Goal: Task Accomplishment & Management: Complete application form

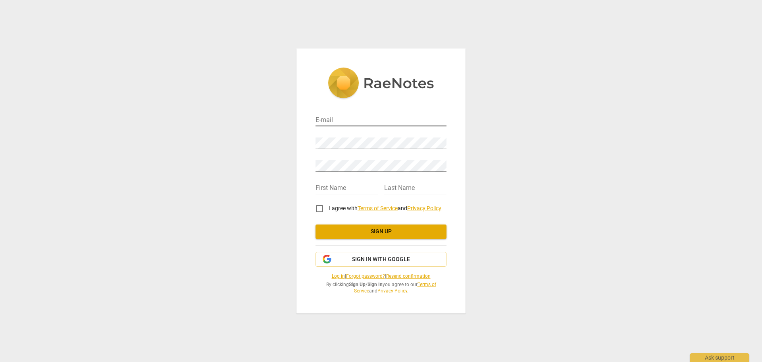
click at [363, 117] on input "email" at bounding box center [381, 121] width 131 height 12
type input "triciaprokop@gmail.com"
type input "Tricia"
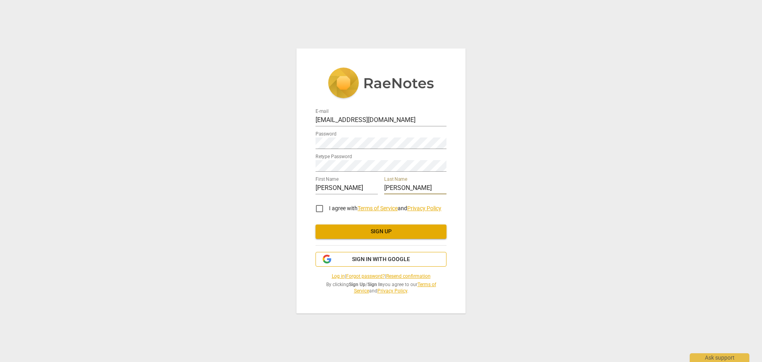
type input "Prokop"
click at [377, 264] on button "Sign in with Google" at bounding box center [381, 259] width 131 height 15
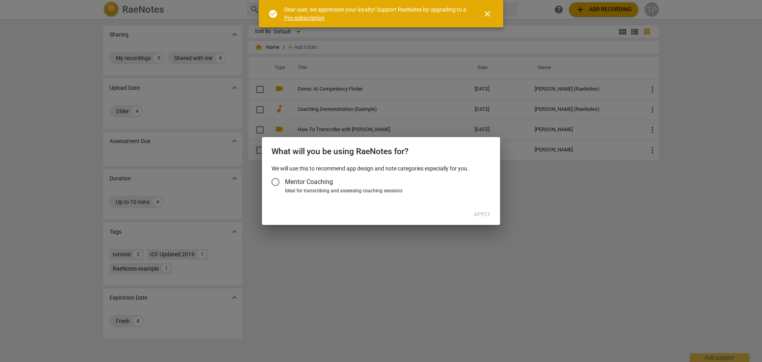
click at [276, 182] on input "Mentor Coaching" at bounding box center [275, 181] width 19 height 19
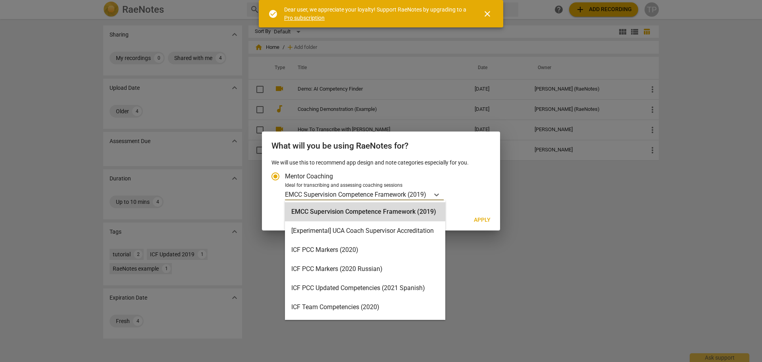
click at [368, 196] on p "EMCC Supervision Competence Framework (2019)" at bounding box center [355, 194] width 141 height 9
click at [0, 0] on input "Ideal for transcribing and assessing coaching sessions 16 results available. Us…" at bounding box center [0, 0] width 0 height 0
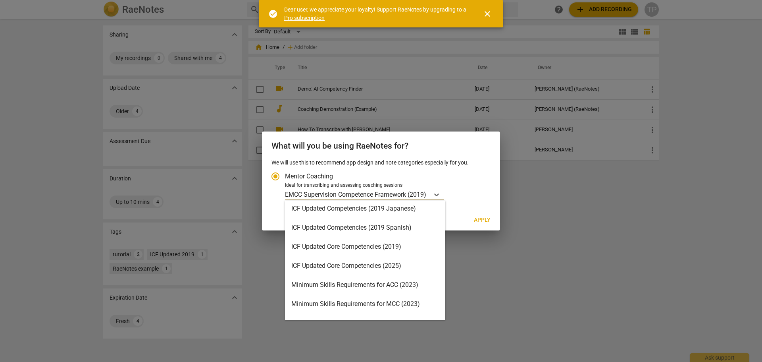
scroll to position [110, 0]
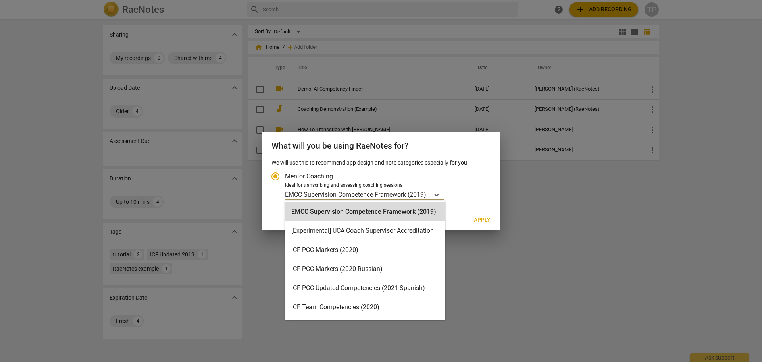
click at [347, 191] on p "EMCC Supervision Competence Framework (2019)" at bounding box center [355, 194] width 141 height 9
click at [0, 0] on input "Ideal for transcribing and assessing coaching sessions 16 results available. Us…" at bounding box center [0, 0] width 0 height 0
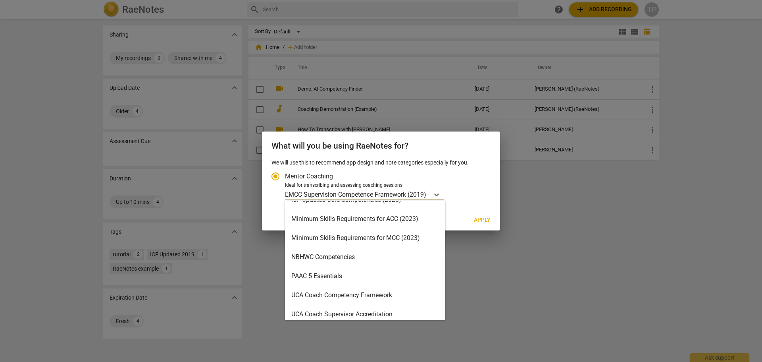
scroll to position [189, 0]
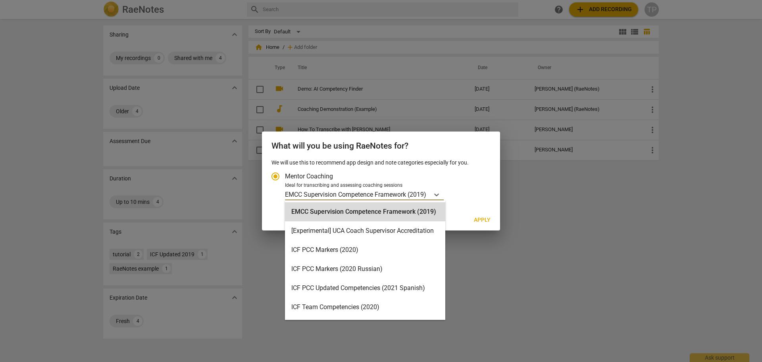
click at [362, 193] on p "EMCC Supervision Competence Framework (2019)" at bounding box center [355, 194] width 141 height 9
click at [0, 0] on input "Ideal for transcribing and assessing coaching sessions 16 results available. Us…" at bounding box center [0, 0] width 0 height 0
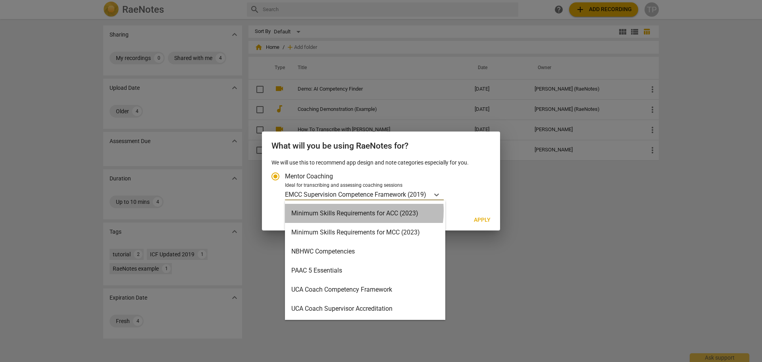
click at [352, 211] on div "Minimum Skills Requirements for ACC (2023)" at bounding box center [365, 213] width 160 height 19
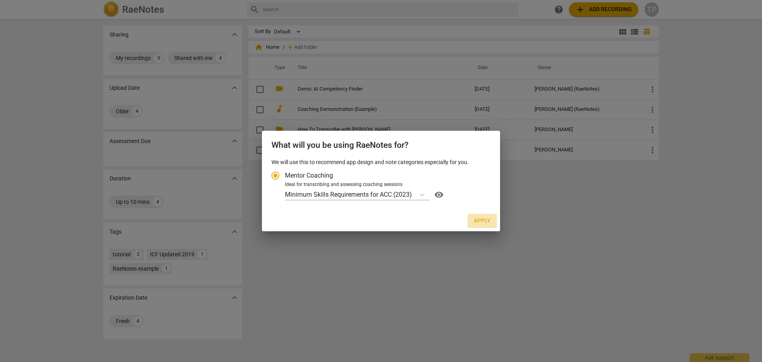
click at [491, 221] on button "Apply" at bounding box center [482, 221] width 29 height 14
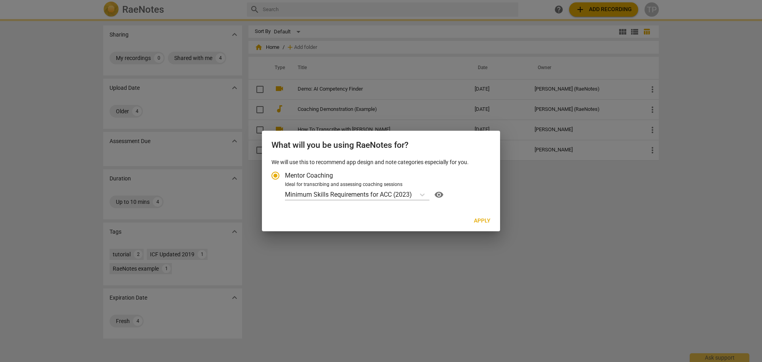
radio input "false"
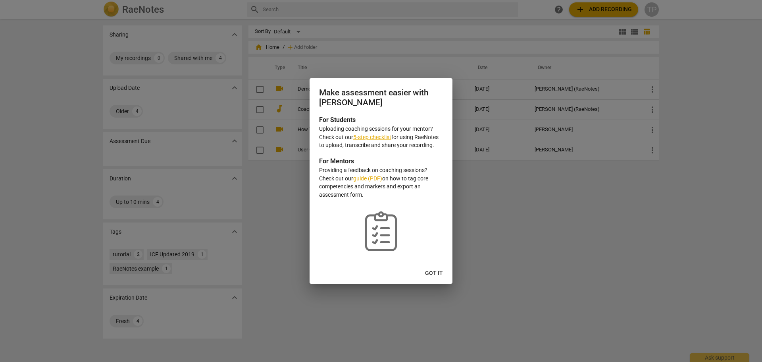
click at [376, 137] on link "5-step checklist" at bounding box center [372, 137] width 38 height 6
click at [431, 272] on span "Got it" at bounding box center [434, 273] width 18 height 8
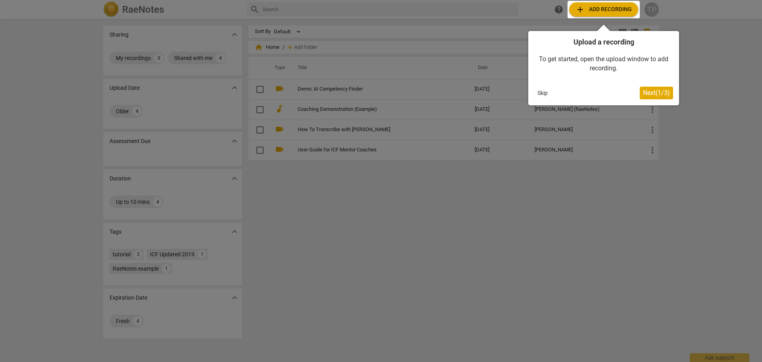
click at [660, 91] on span "Next ( 1 / 3 )" at bounding box center [656, 93] width 27 height 8
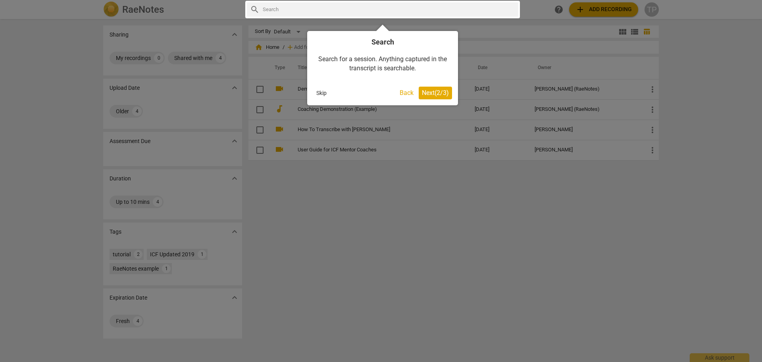
click at [444, 95] on span "Next ( 2 / 3 )" at bounding box center [435, 93] width 27 height 8
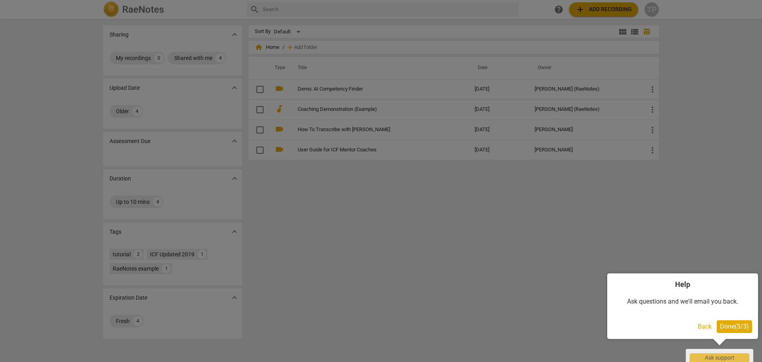
click at [728, 321] on button "Done ( 3 / 3 )" at bounding box center [734, 326] width 35 height 13
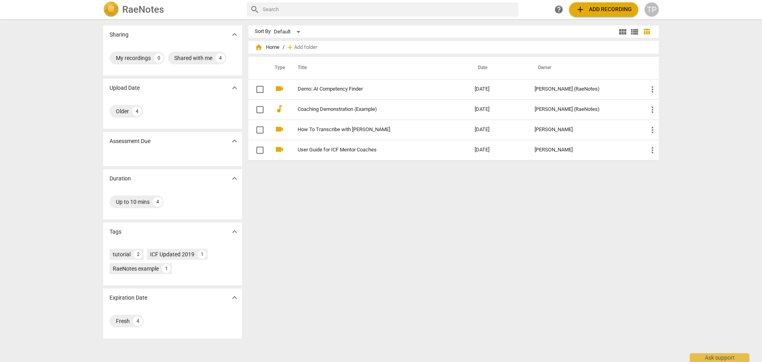
drag, startPoint x: 422, startPoint y: 198, endPoint x: 400, endPoint y: 171, distance: 35.0
click at [422, 198] on div "Sort By Default view_module view_list table_chart home Home / add Add folder Ty…" at bounding box center [456, 190] width 417 height 330
